Goal: Task Accomplishment & Management: Complete application form

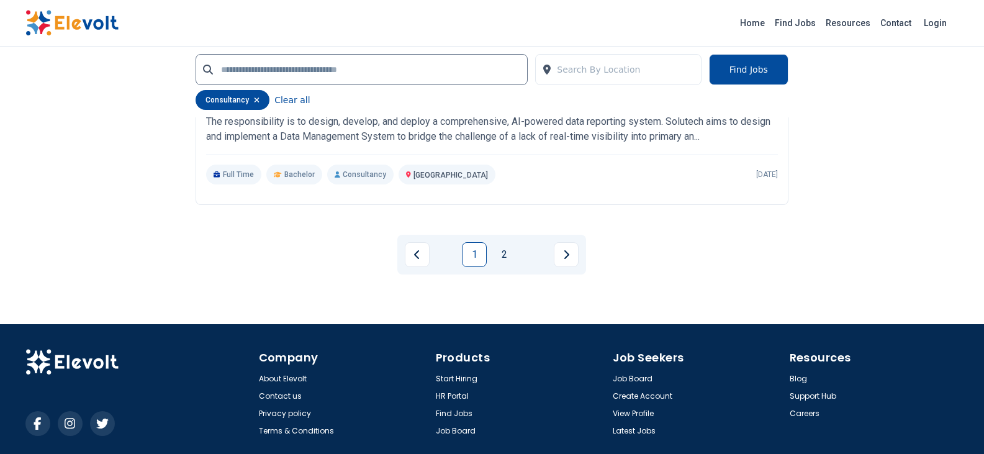
scroll to position [2919, 0]
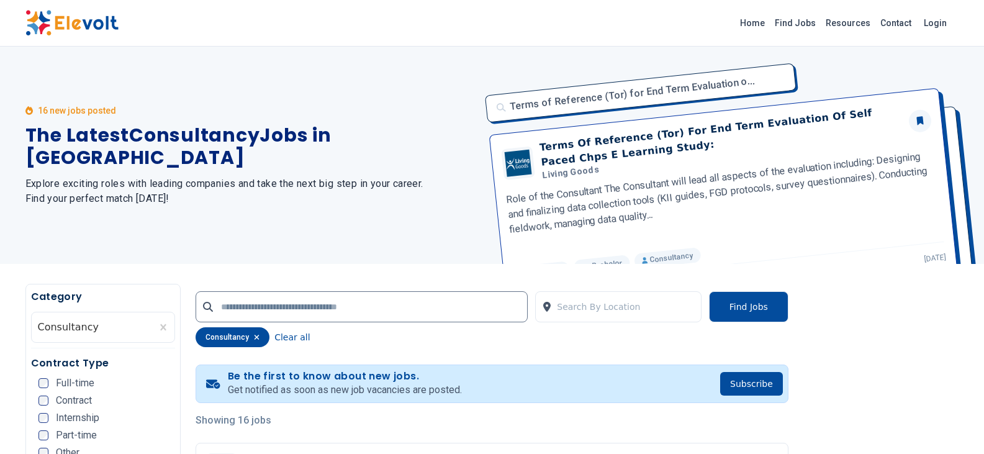
click at [99, 18] on img at bounding box center [71, 23] width 93 height 26
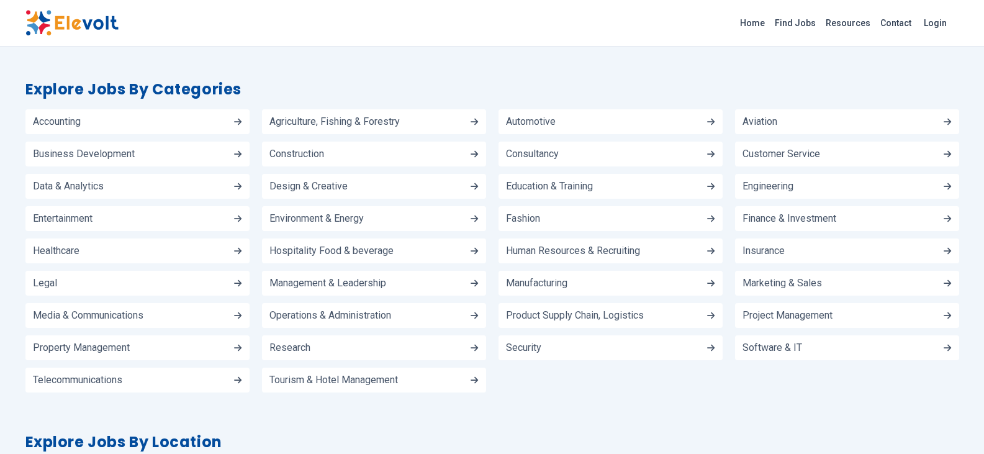
scroll to position [1428, 0]
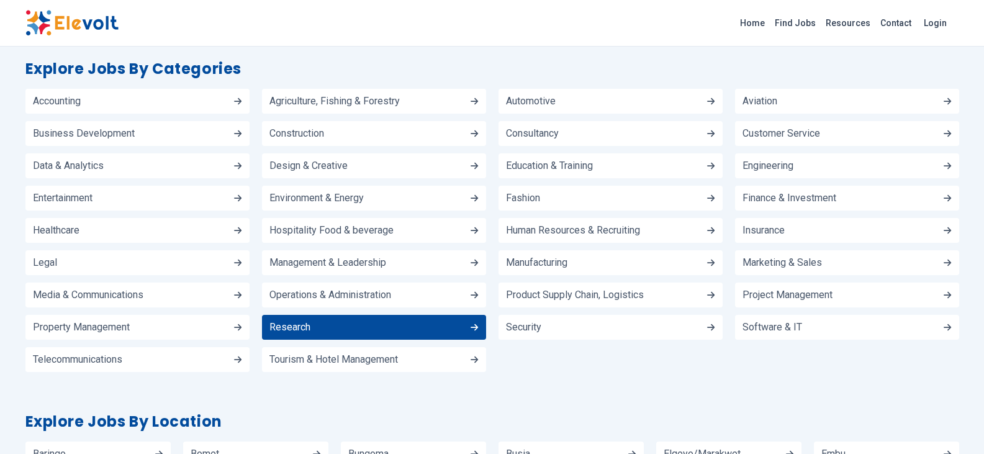
click at [414, 325] on link "Research" at bounding box center [374, 327] width 224 height 25
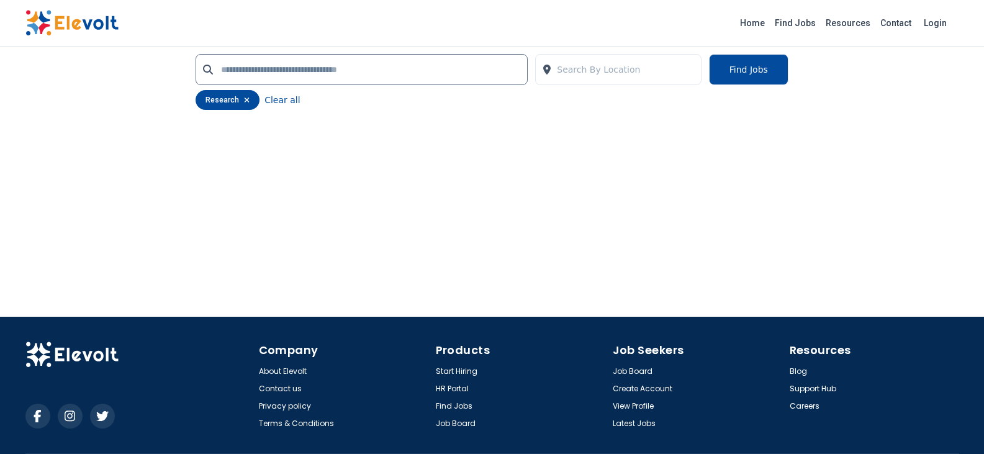
scroll to position [2546, 0]
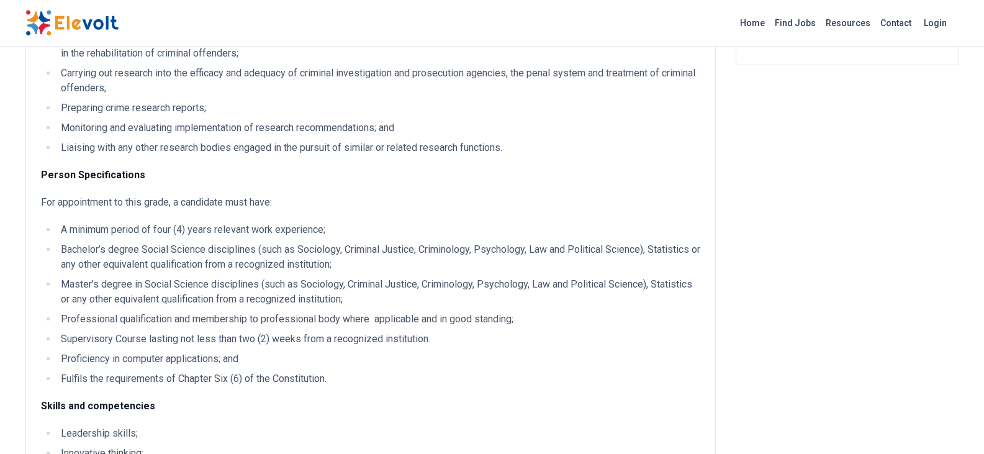
scroll to position [311, 0]
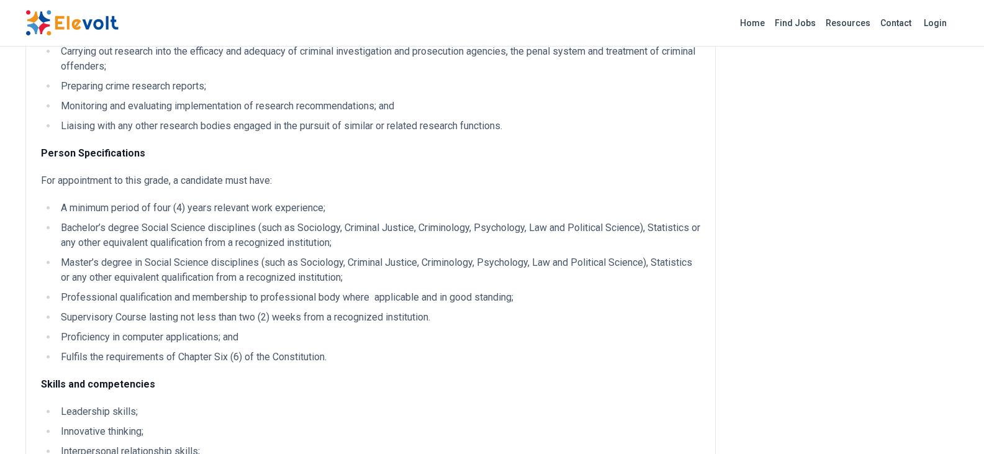
drag, startPoint x: 753, startPoint y: 388, endPoint x: 691, endPoint y: 264, distance: 139.1
click at [691, 264] on li "Master’s degree in Social Science disciplines (such as Sociology, Criminal Just…" at bounding box center [378, 270] width 643 height 30
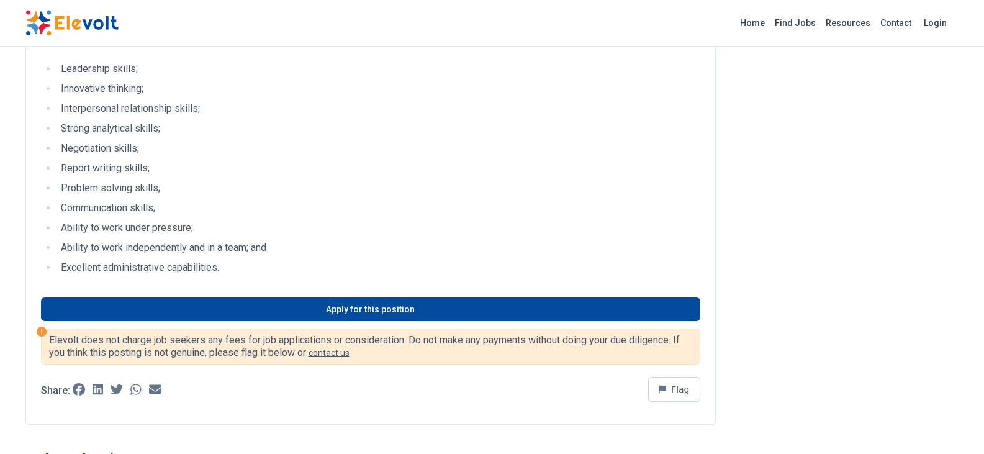
scroll to position [683, 0]
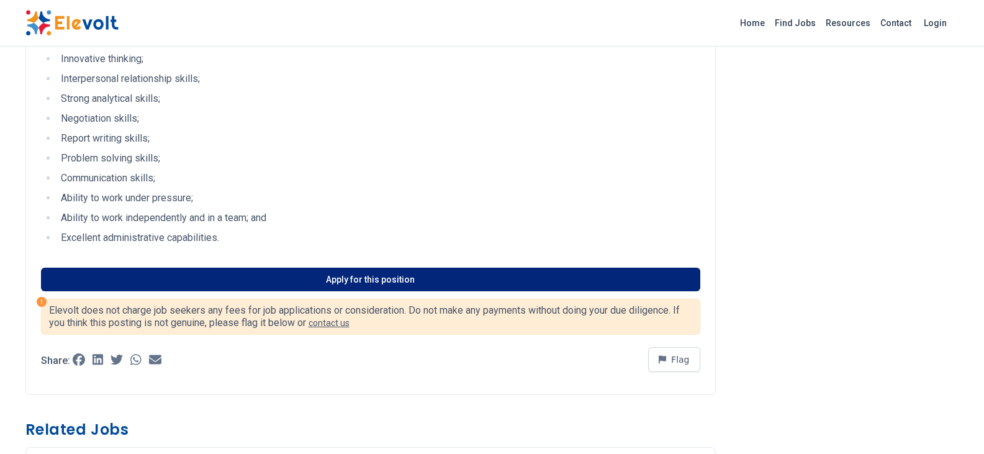
click at [670, 276] on link "Apply for this position" at bounding box center [371, 280] width 660 height 24
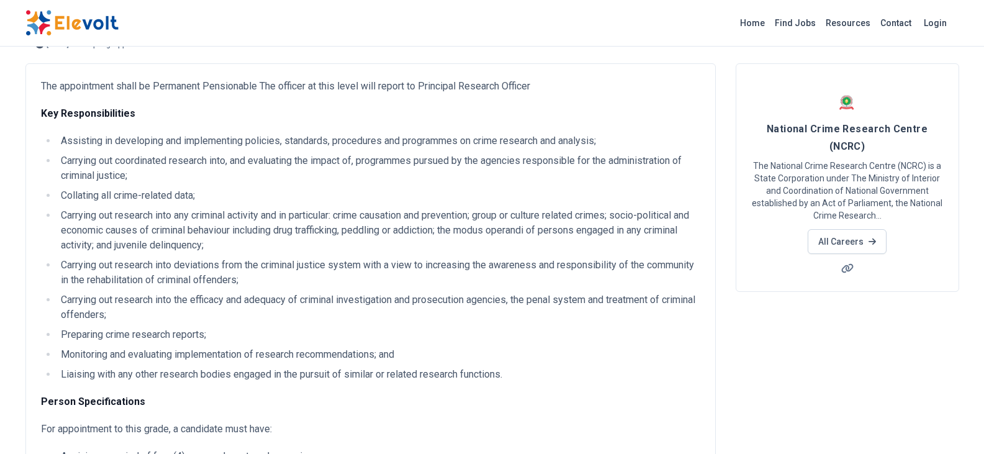
scroll to position [0, 0]
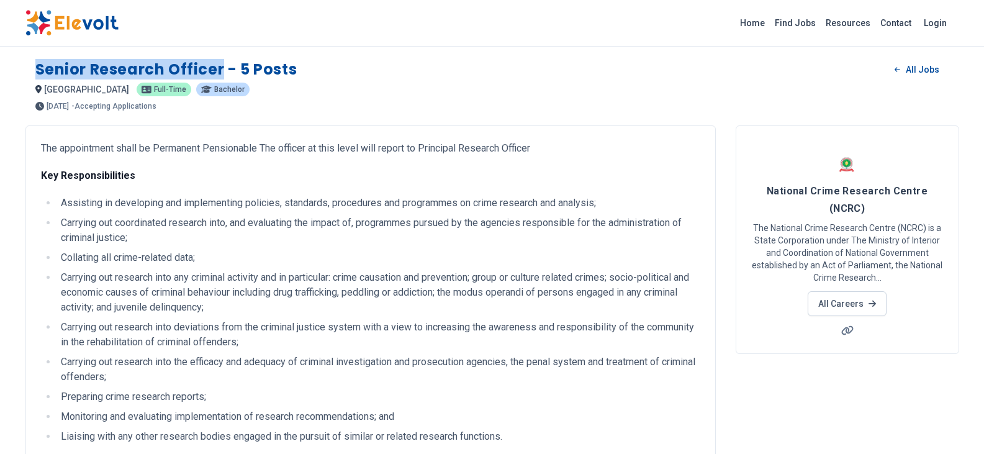
drag, startPoint x: 29, startPoint y: 65, endPoint x: 222, endPoint y: 66, distance: 193.1
click at [222, 66] on div "Senior Research Officer - 5 Posts All Jobs [GEOGRAPHIC_DATA] KE [DEMOGRAPHIC_DA…" at bounding box center [492, 80] width 934 height 61
copy h1 "Senior Research Officer"
